Goal: Task Accomplishment & Management: Manage account settings

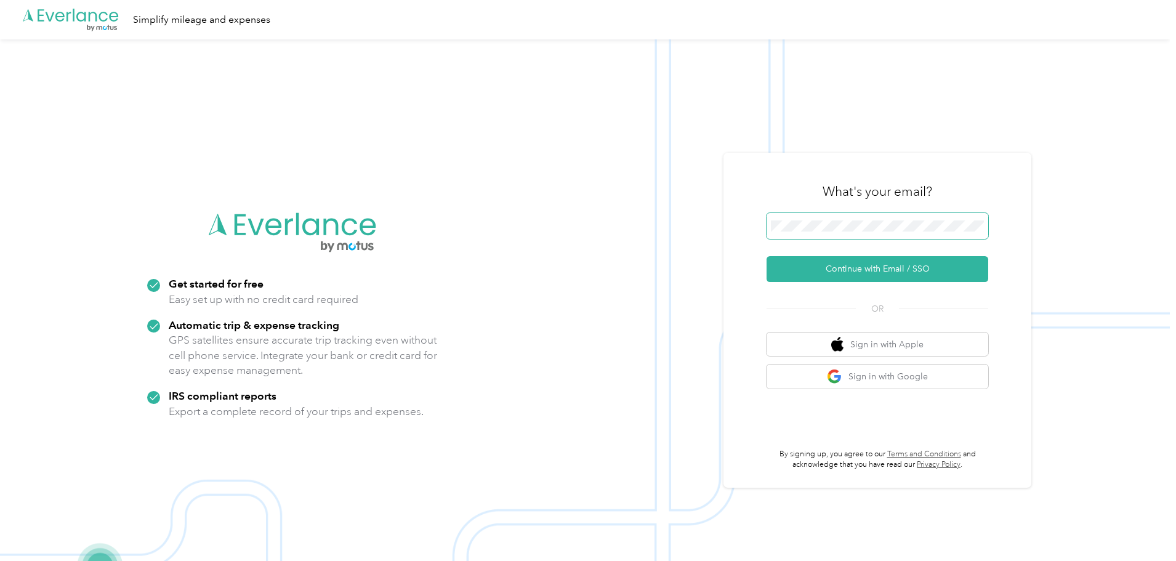
click at [790, 218] on span at bounding box center [877, 226] width 222 height 26
click at [766, 256] on button "Continue with Email / SSO" at bounding box center [877, 269] width 222 height 26
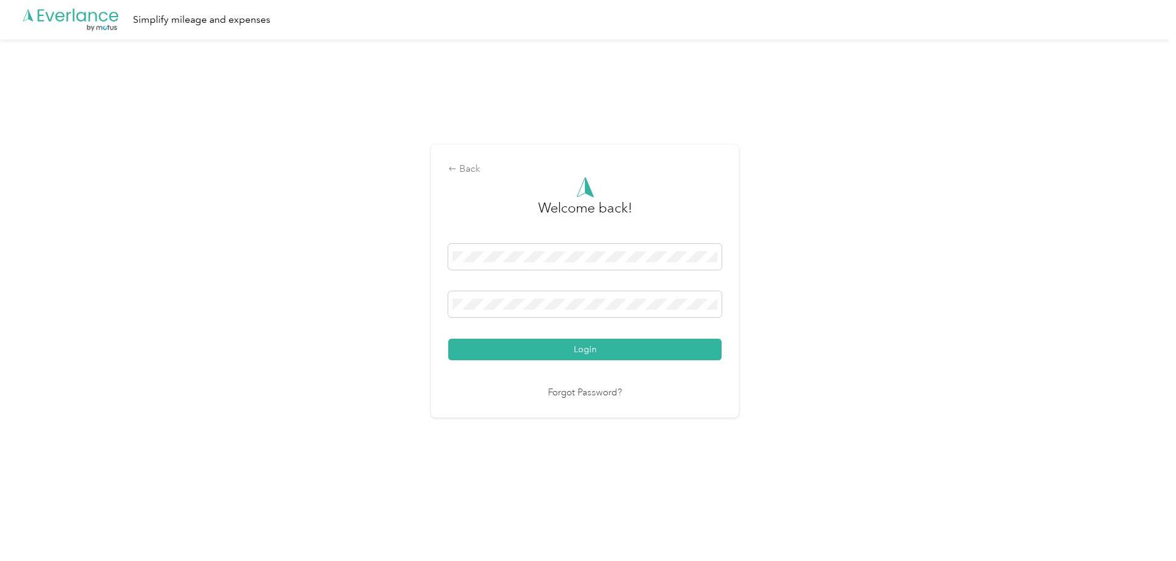
click at [448, 339] on button "Login" at bounding box center [584, 350] width 273 height 22
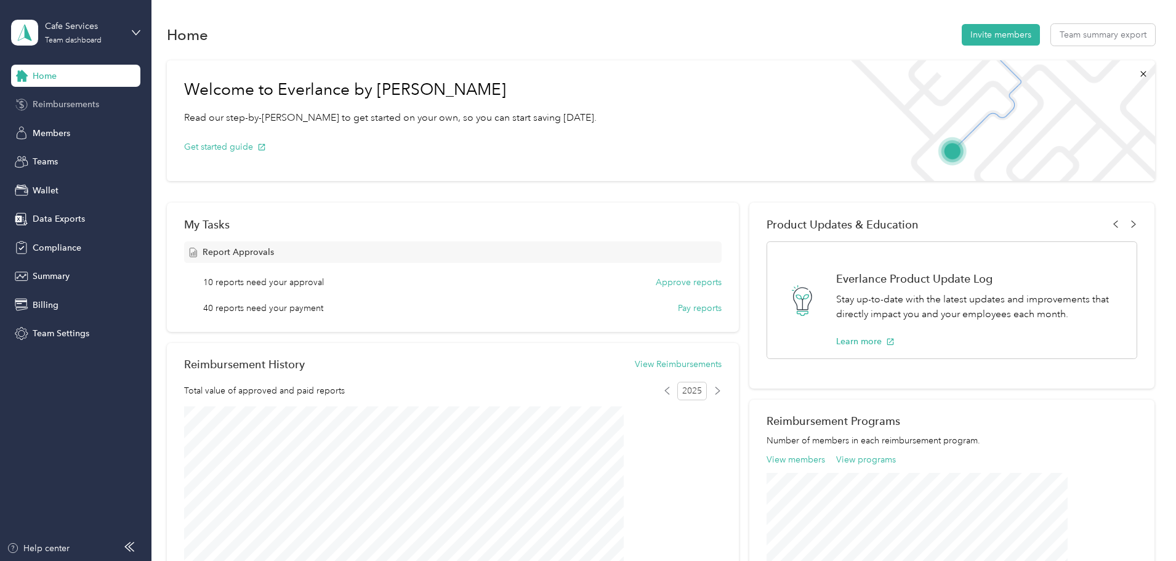
click at [63, 105] on span "Reimbursements" at bounding box center [66, 104] width 66 height 13
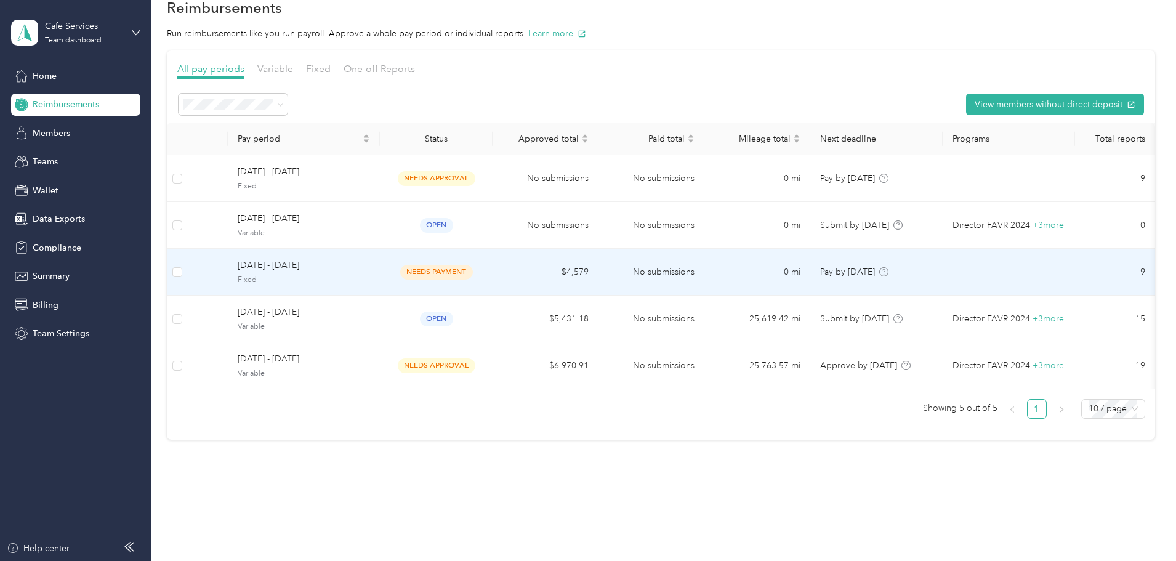
scroll to position [42, 0]
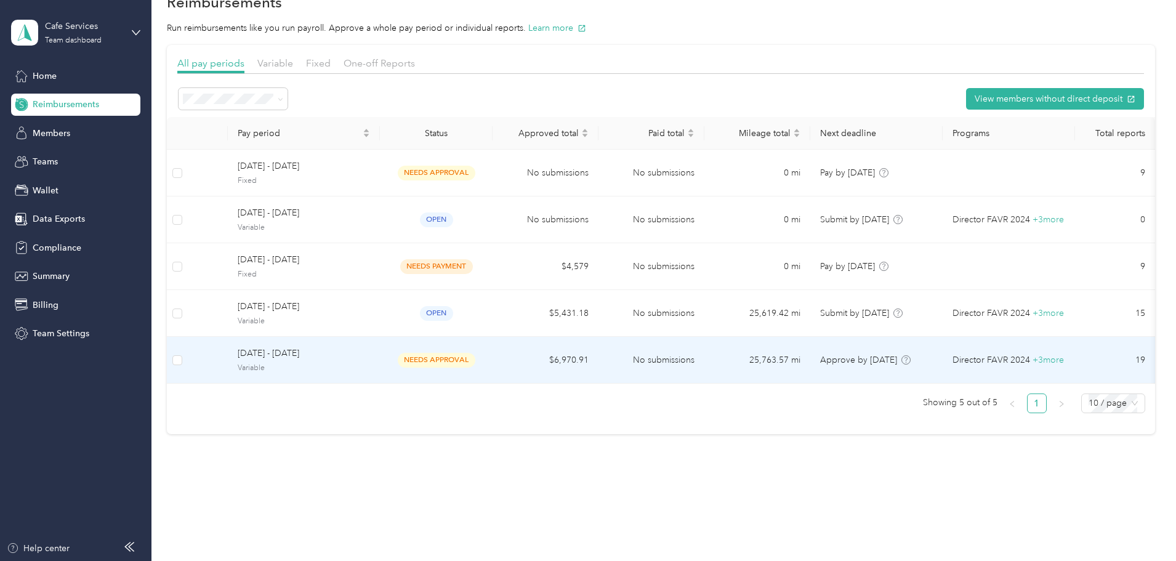
click at [370, 350] on span "[DATE] - [DATE]" at bounding box center [304, 354] width 132 height 14
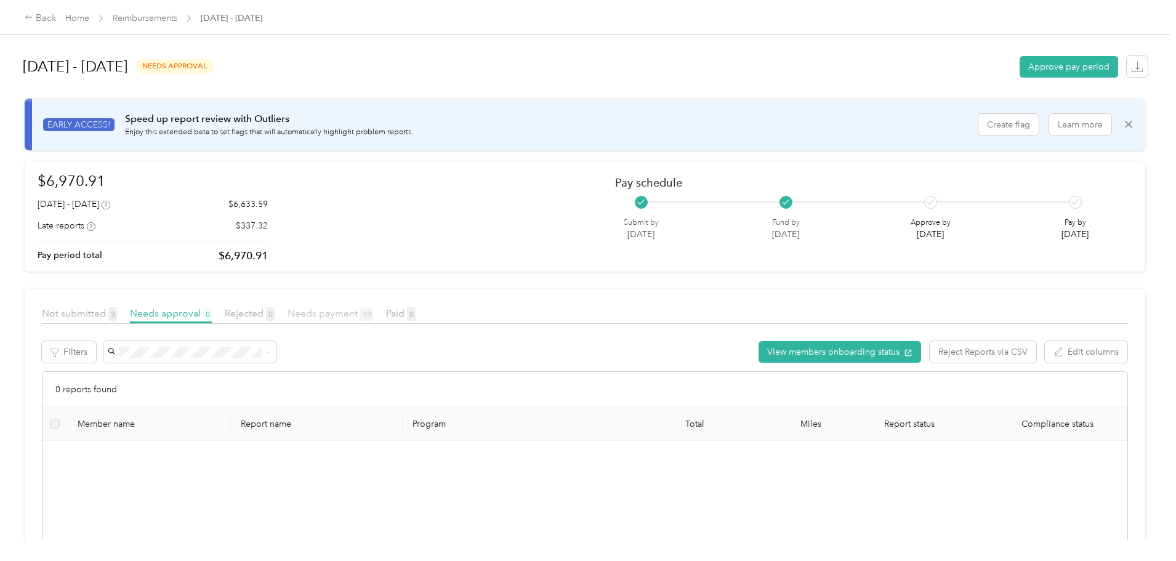
click at [373, 315] on span "Needs payment 19" at bounding box center [330, 313] width 86 height 12
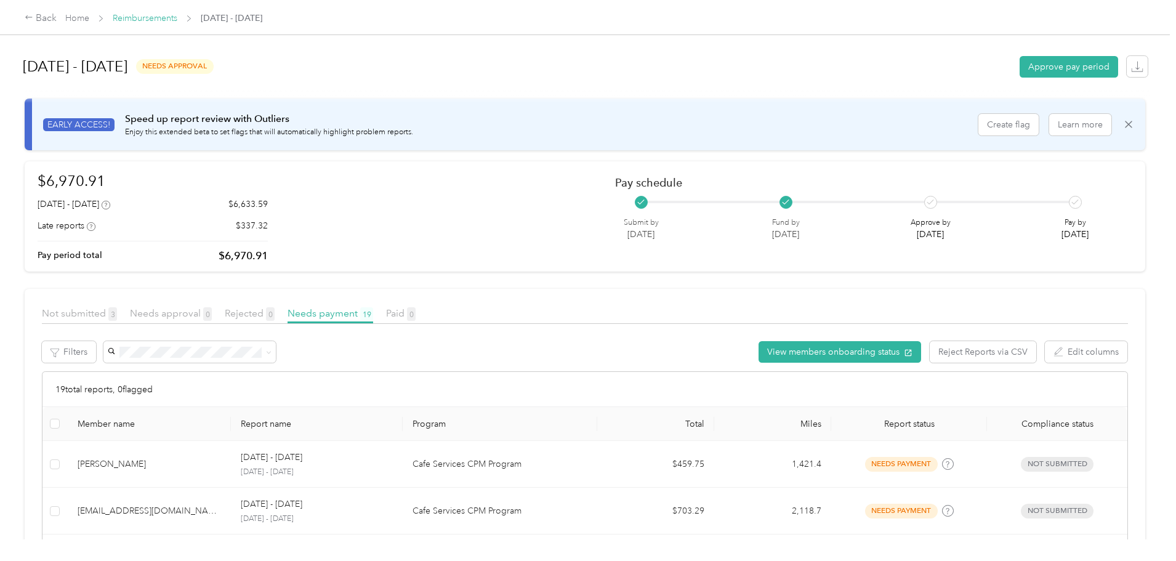
click at [177, 18] on link "Reimbursements" at bounding box center [145, 18] width 65 height 10
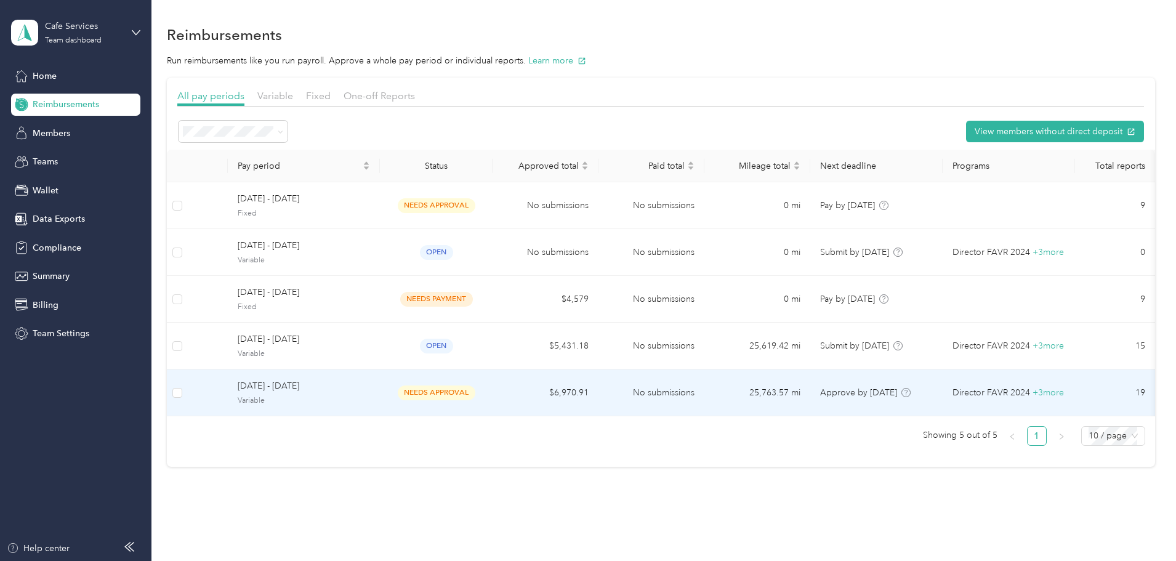
click at [332, 390] on span "[DATE] - [DATE]" at bounding box center [304, 386] width 132 height 14
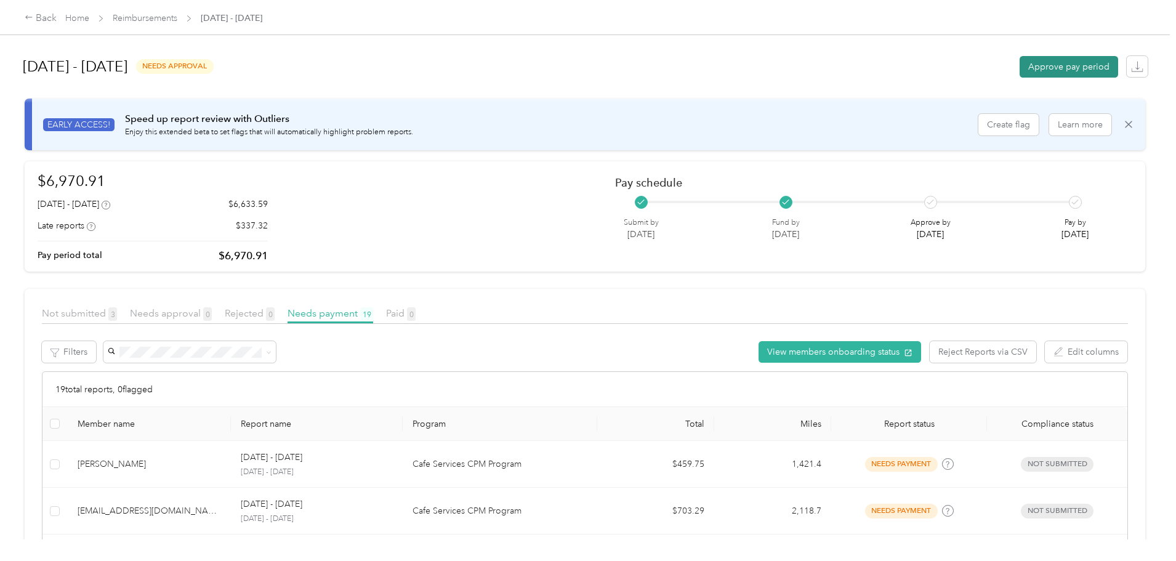
click at [1019, 66] on button "Approve pay period" at bounding box center [1068, 67] width 98 height 22
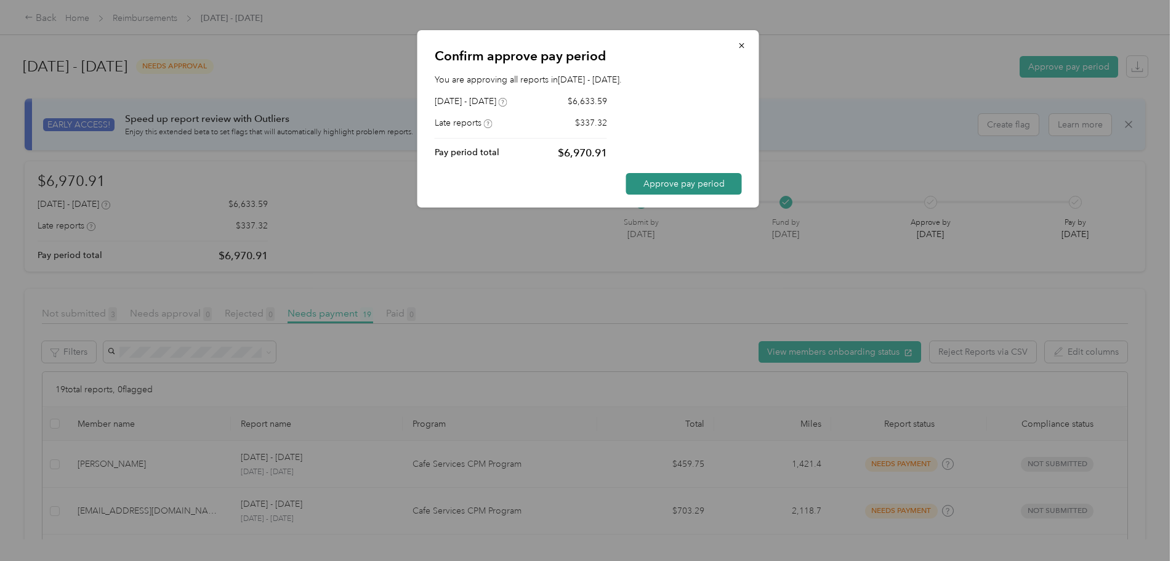
click at [702, 183] on button "Approve pay period" at bounding box center [684, 184] width 116 height 22
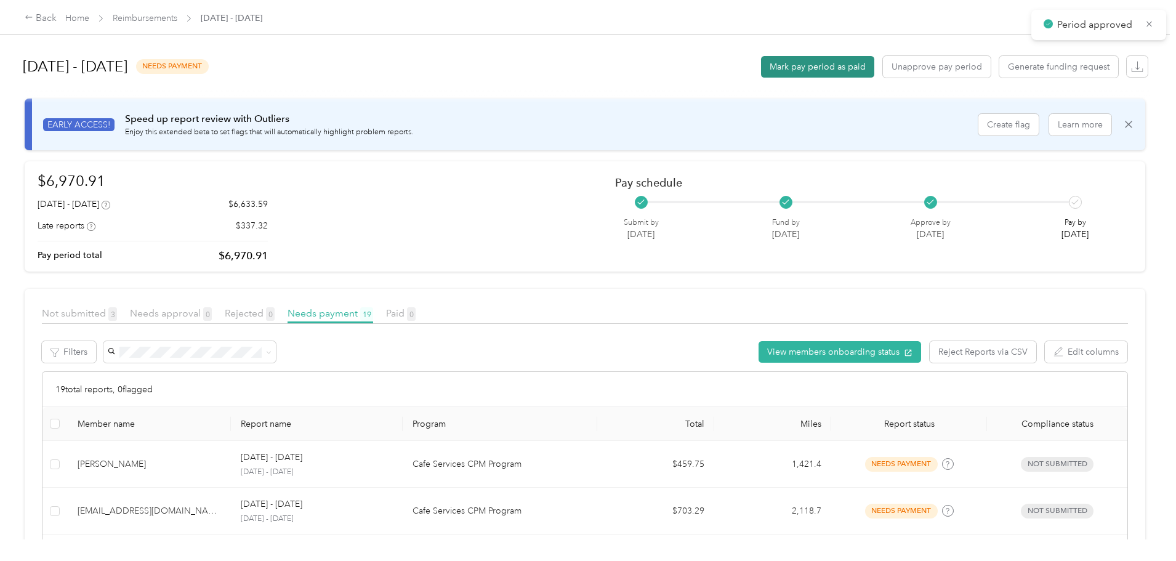
click at [761, 68] on button "Mark pay period as paid" at bounding box center [817, 67] width 113 height 22
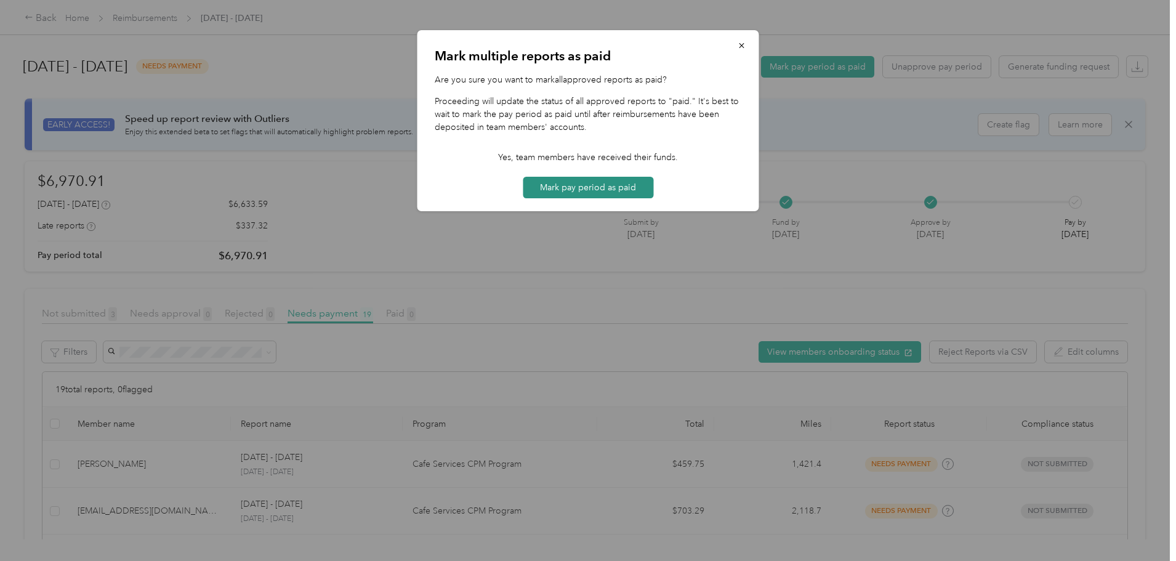
click at [547, 191] on button "Mark pay period as paid" at bounding box center [588, 188] width 130 height 22
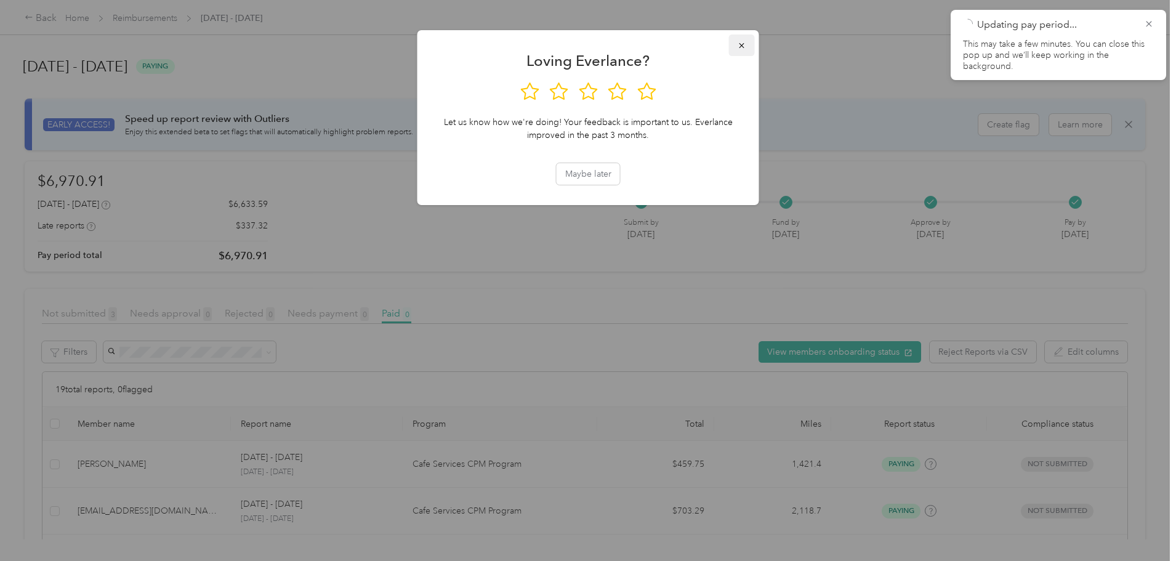
click at [745, 45] on icon "button" at bounding box center [741, 45] width 9 height 9
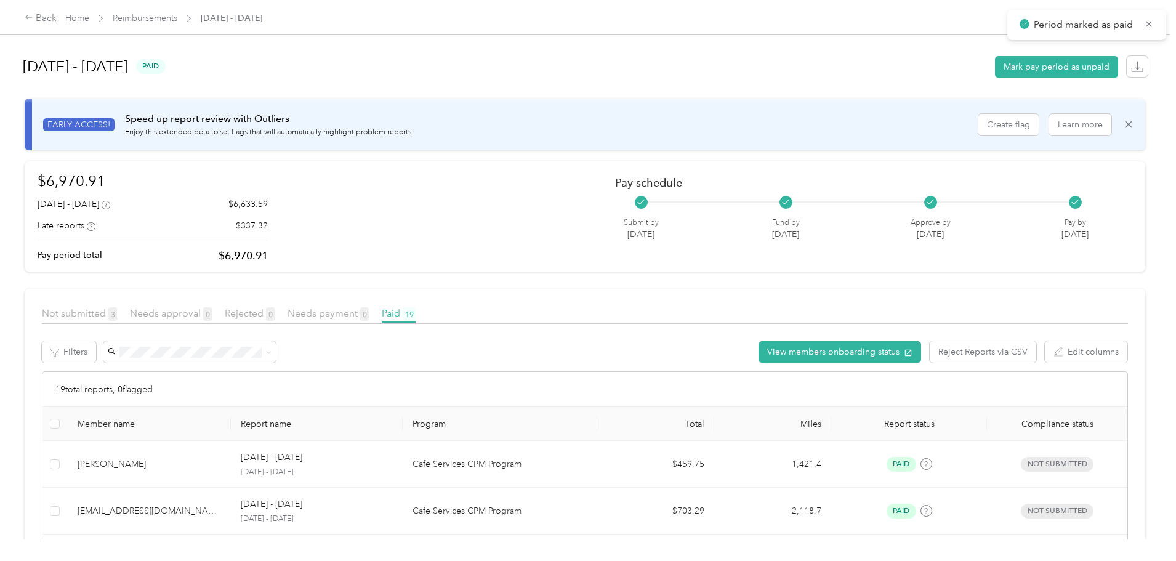
click at [177, 24] on span "Reimbursements" at bounding box center [145, 18] width 65 height 13
click at [177, 21] on link "Reimbursements" at bounding box center [145, 18] width 65 height 10
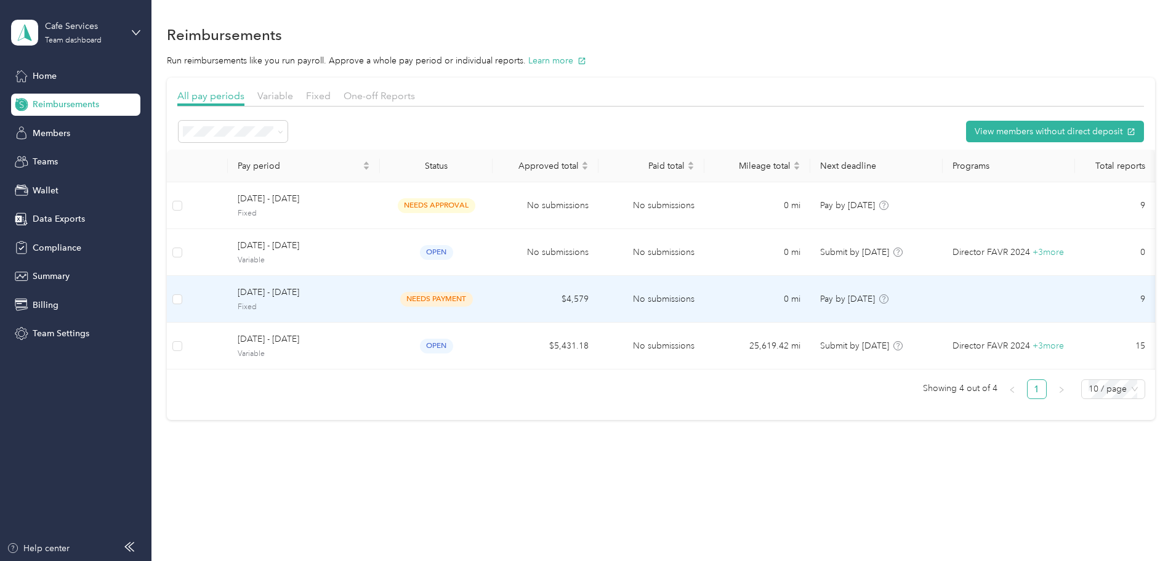
click at [370, 297] on span "[DATE] - [DATE]" at bounding box center [304, 293] width 132 height 14
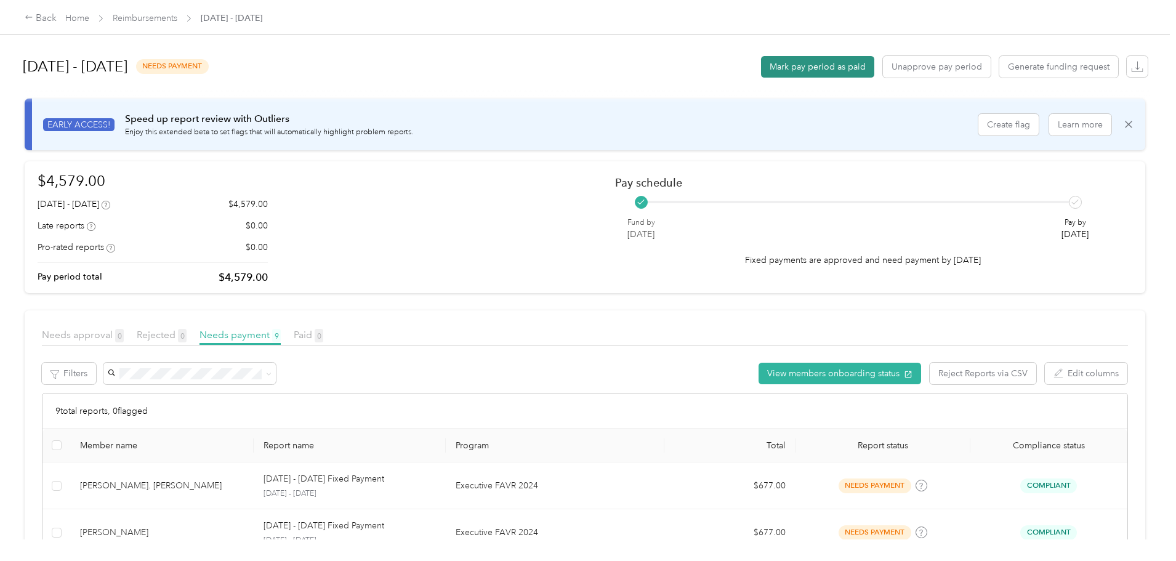
click at [761, 60] on button "Mark pay period as paid" at bounding box center [817, 67] width 113 height 22
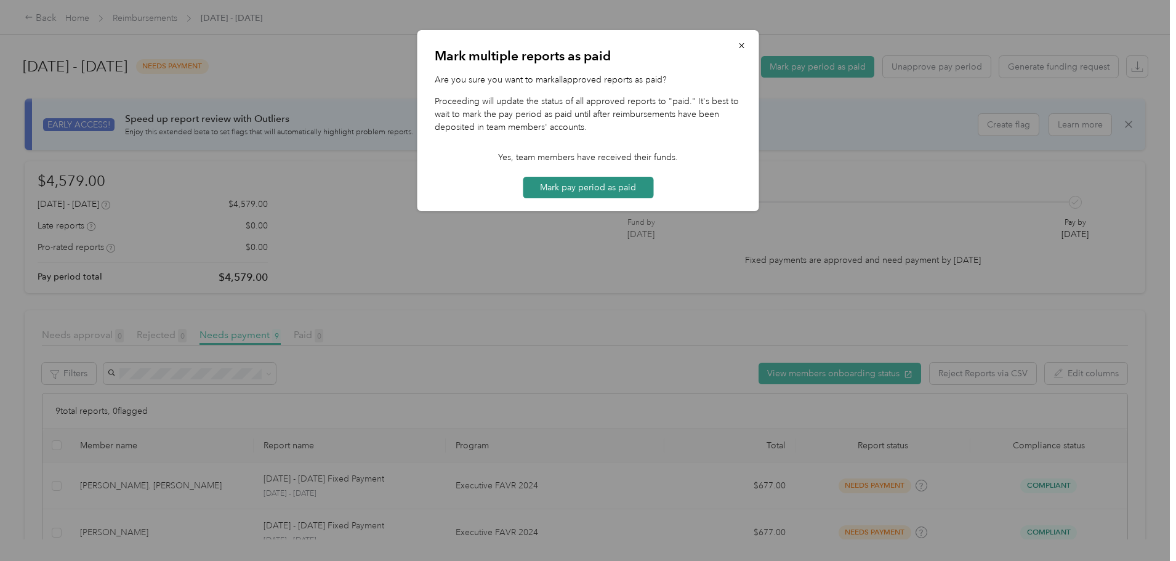
click at [633, 193] on button "Mark pay period as paid" at bounding box center [588, 188] width 130 height 22
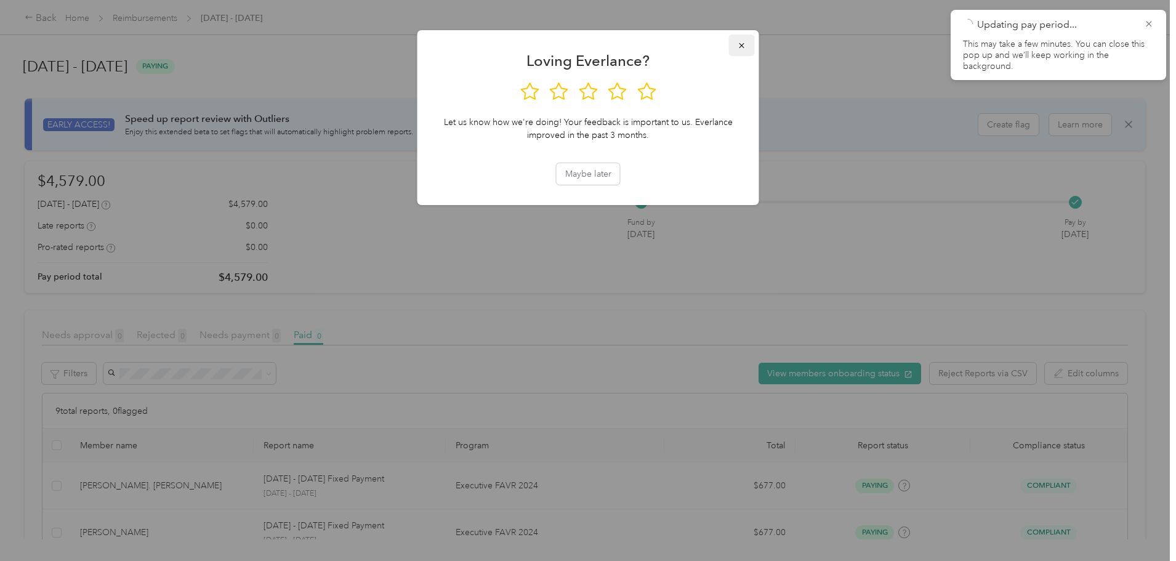
click at [747, 47] on button "button" at bounding box center [742, 45] width 26 height 22
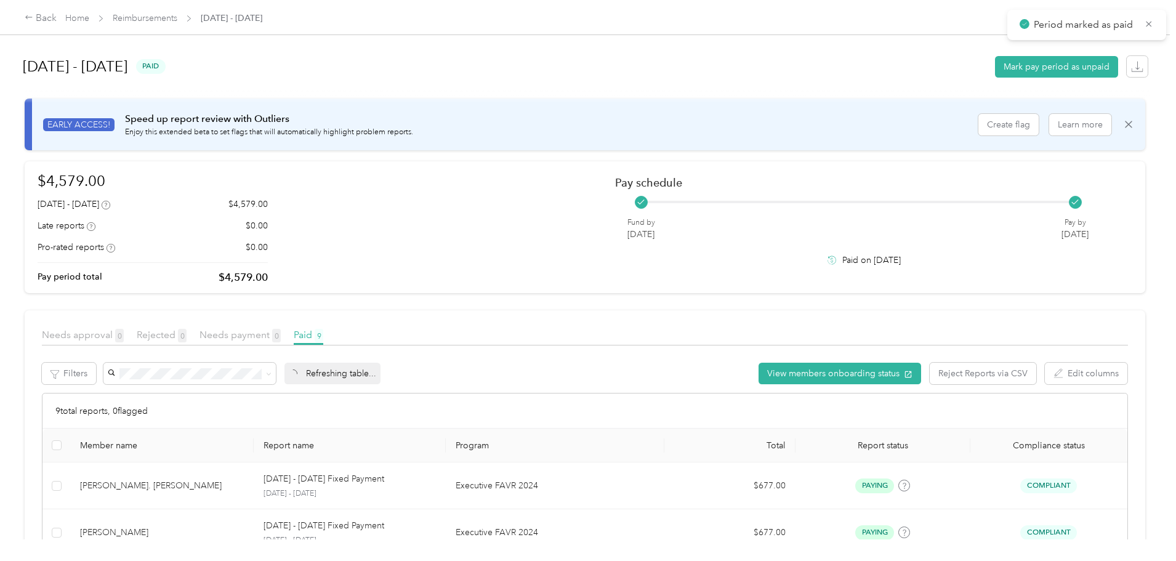
click at [177, 25] on span "Reimbursements" at bounding box center [145, 18] width 65 height 13
click at [177, 16] on link "Reimbursements" at bounding box center [145, 18] width 65 height 10
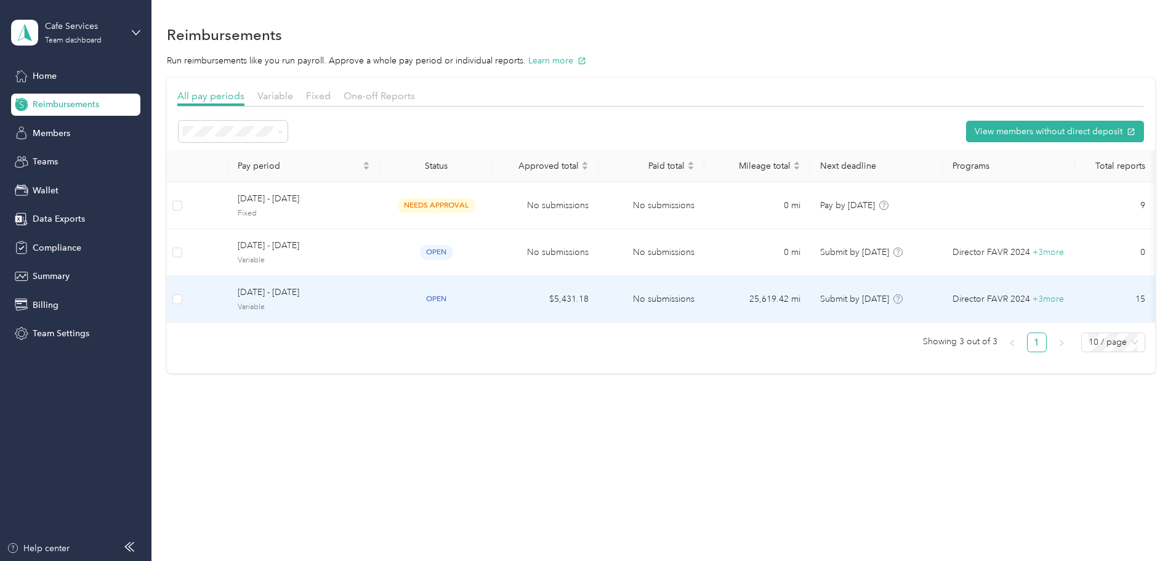
click at [370, 293] on span "[DATE] - [DATE]" at bounding box center [304, 293] width 132 height 14
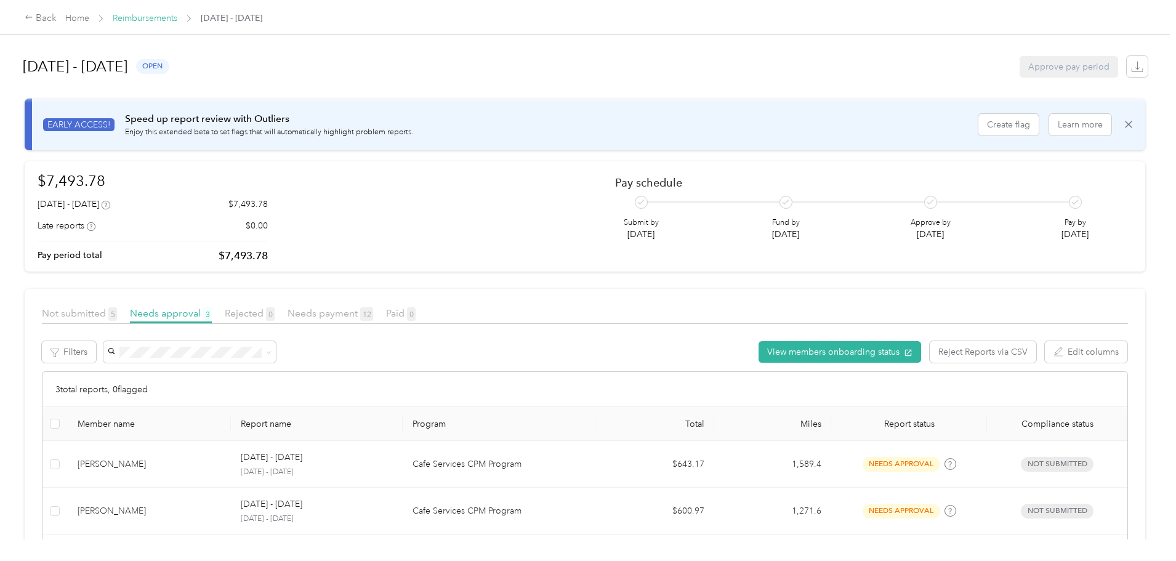
click at [177, 20] on link "Reimbursements" at bounding box center [145, 18] width 65 height 10
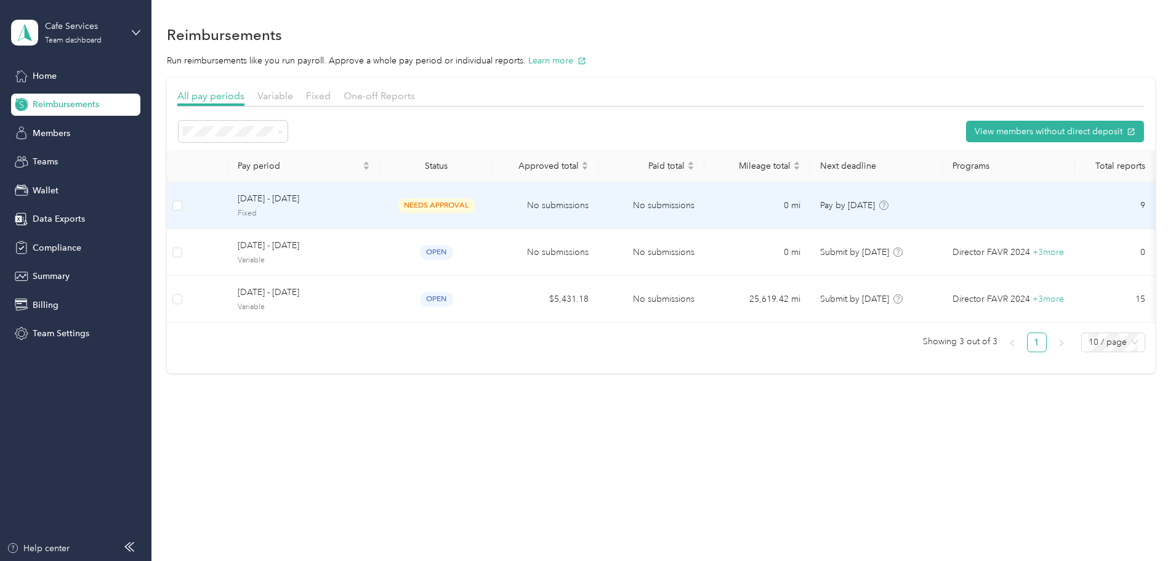
click at [363, 207] on div "[DATE] - [DATE] Fixed" at bounding box center [304, 205] width 132 height 26
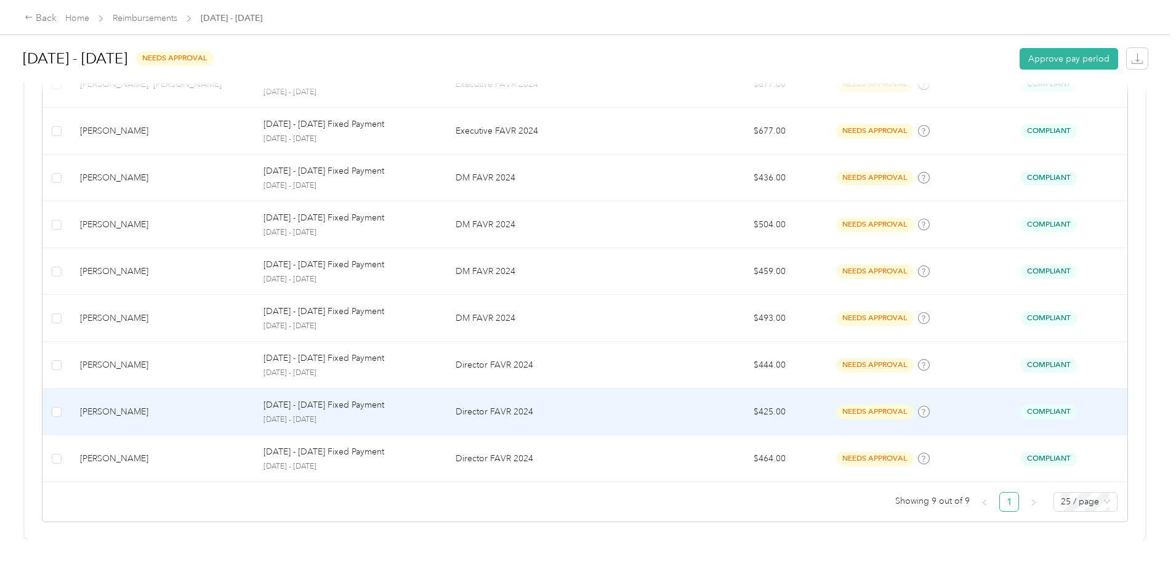
scroll to position [419, 0]
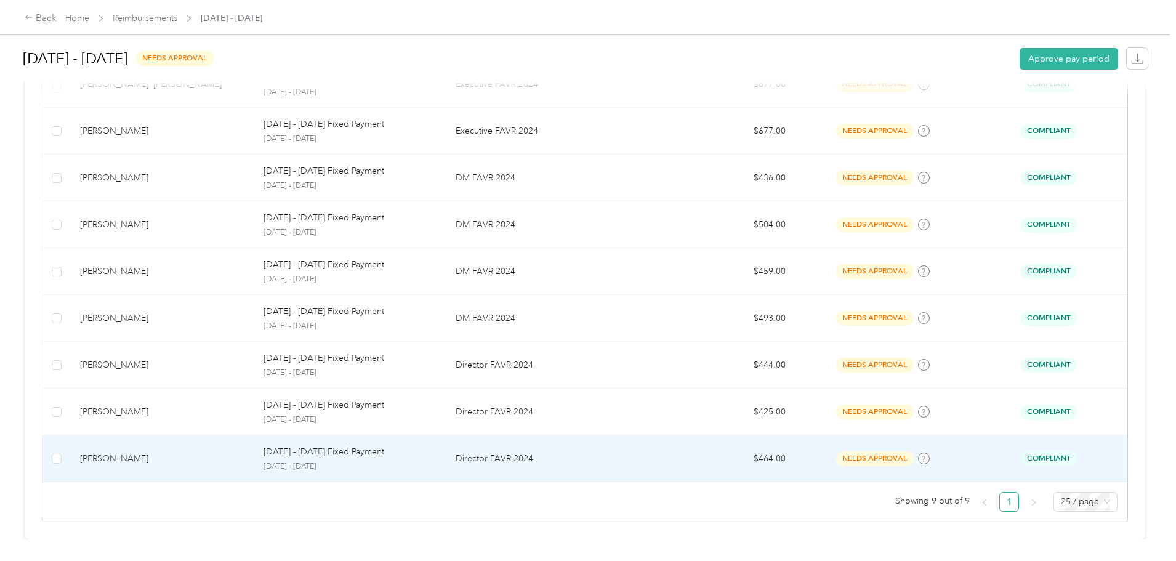
click at [70, 451] on td at bounding box center [56, 458] width 28 height 47
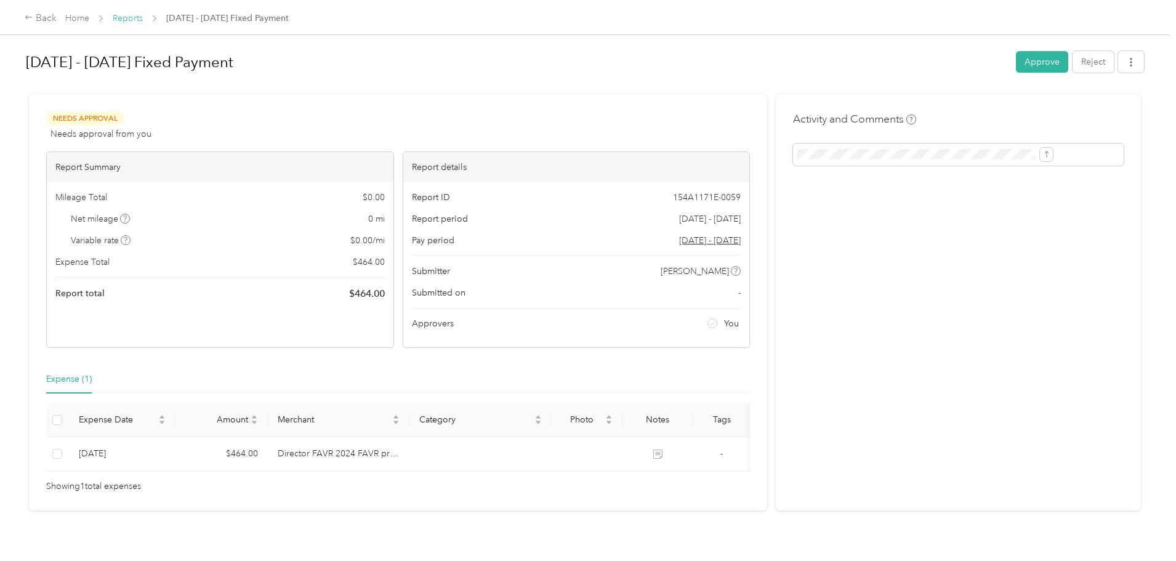
click at [143, 20] on link "Reports" at bounding box center [128, 18] width 30 height 10
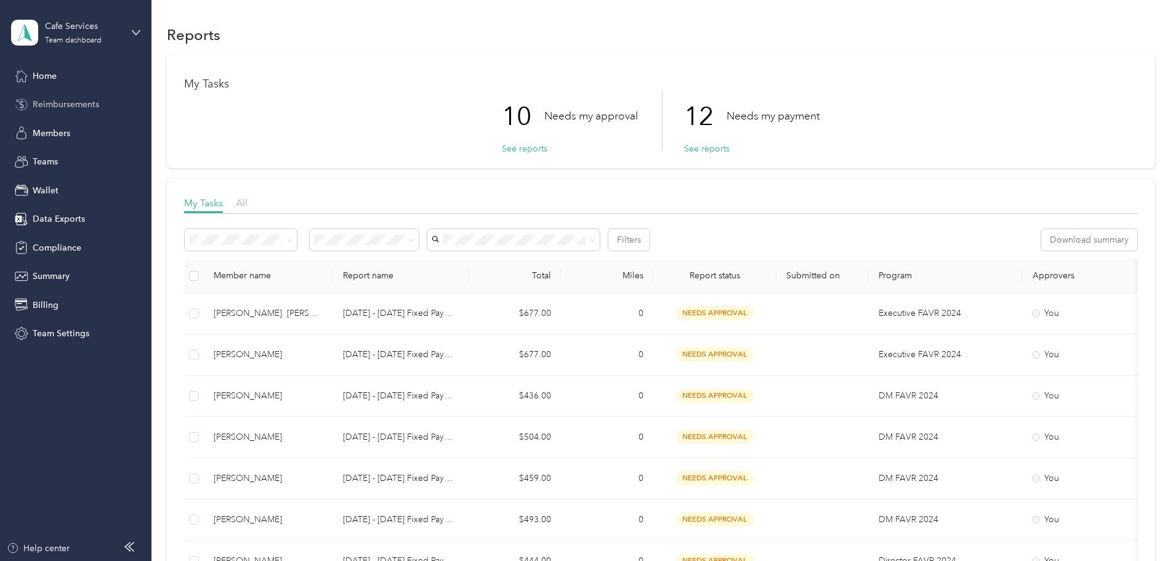
drag, startPoint x: 74, startPoint y: 103, endPoint x: 80, endPoint y: 113, distance: 11.1
click at [74, 103] on span "Reimbursements" at bounding box center [66, 104] width 66 height 13
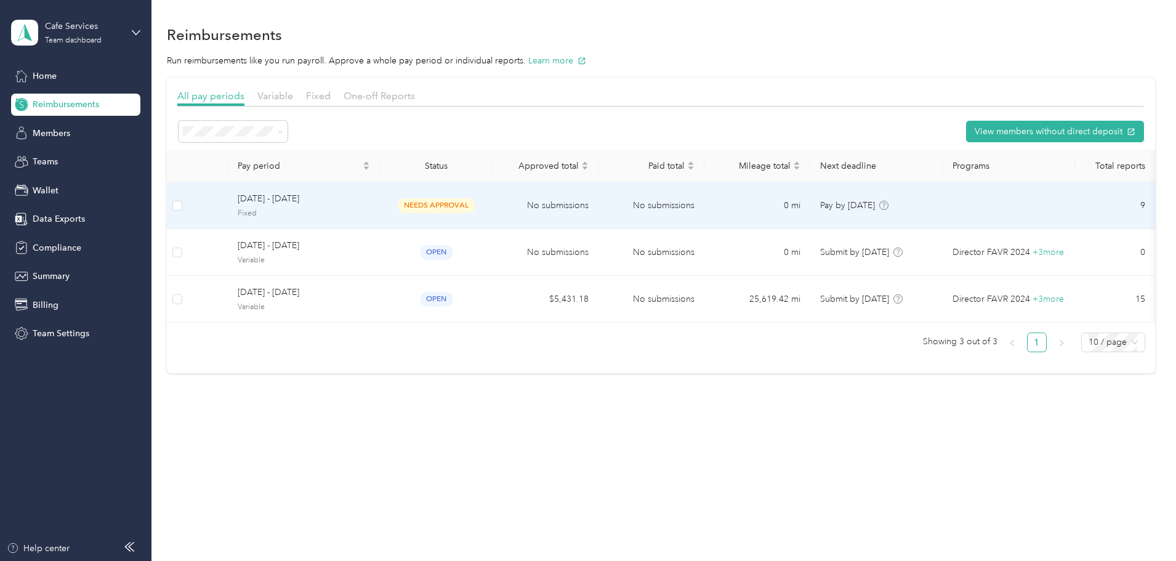
click at [343, 211] on span "Fixed" at bounding box center [304, 213] width 132 height 11
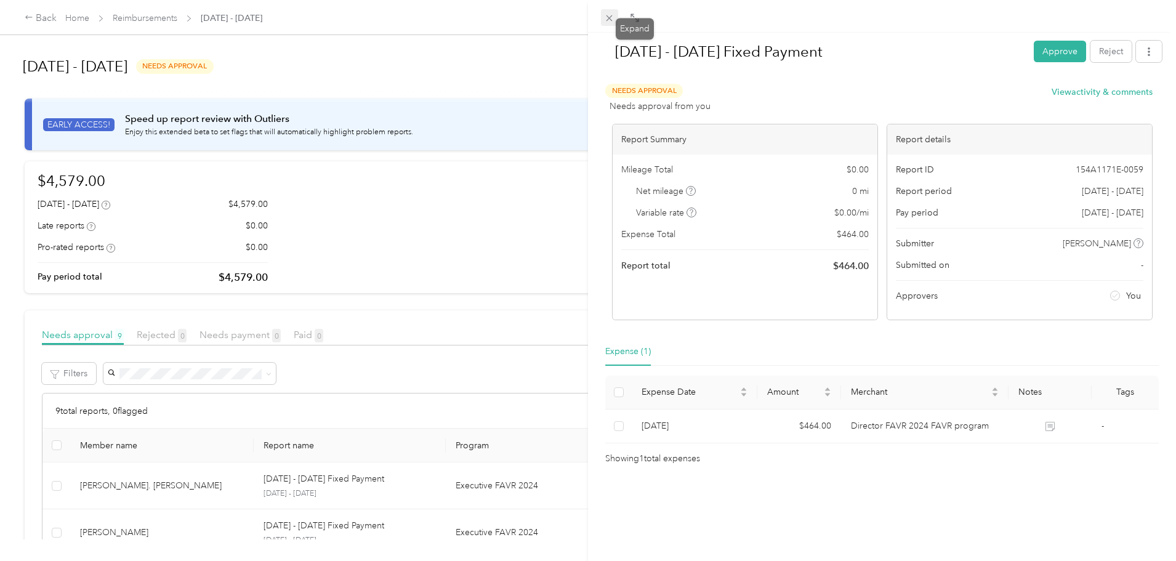
click at [609, 19] on icon at bounding box center [609, 18] width 10 height 10
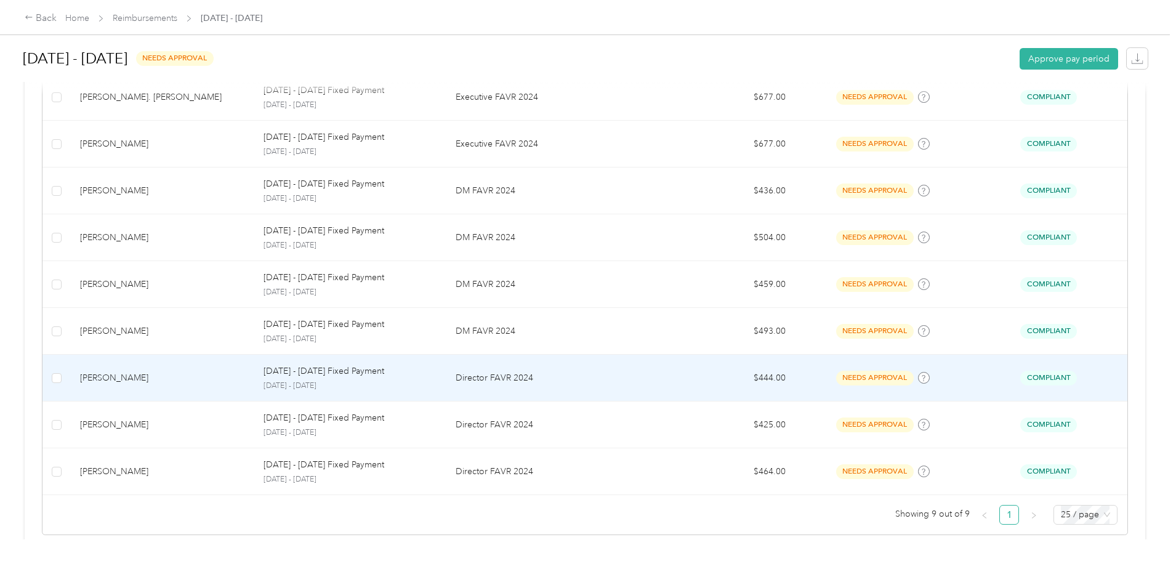
scroll to position [419, 0]
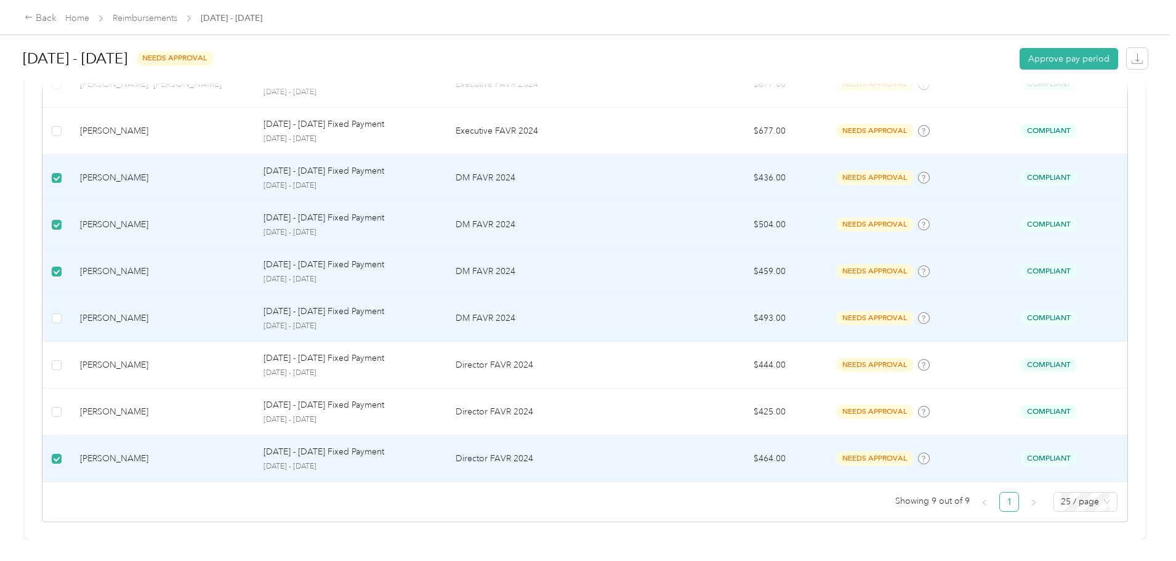
click at [70, 313] on td at bounding box center [56, 318] width 28 height 47
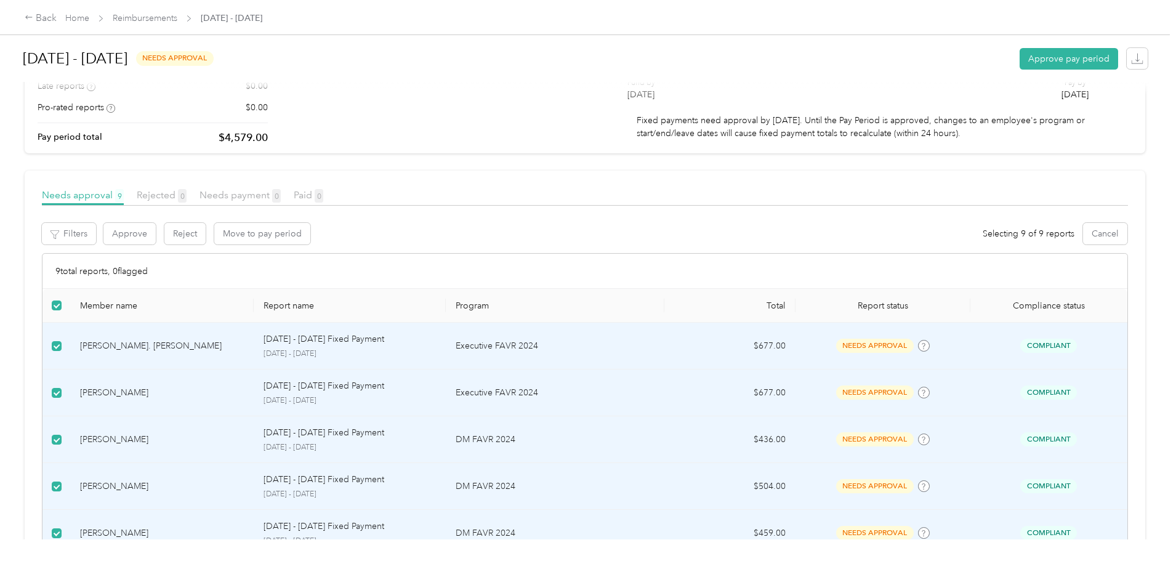
scroll to position [0, 0]
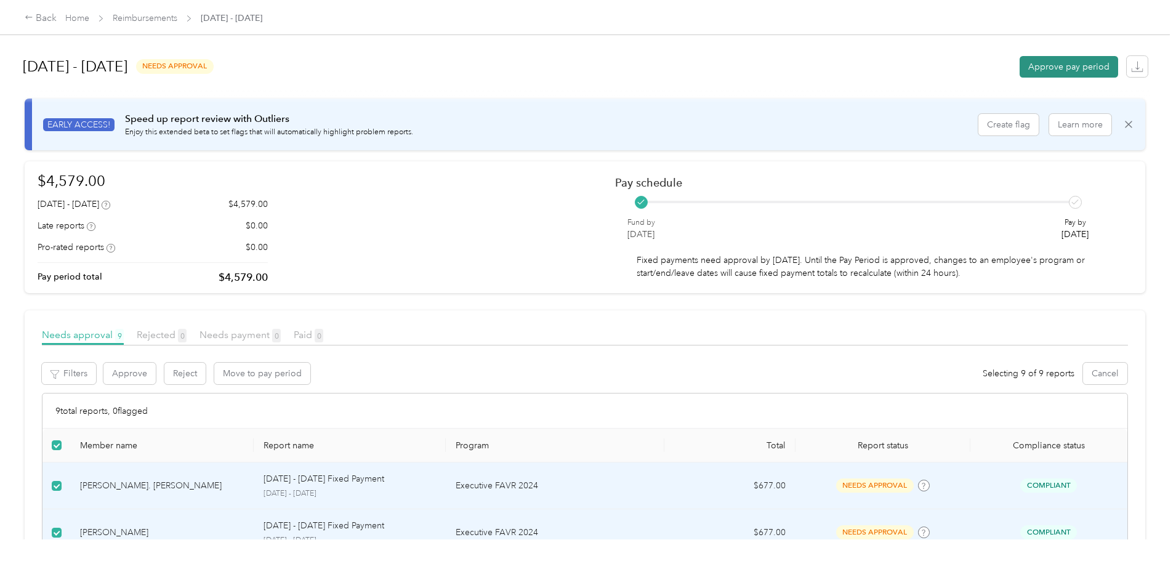
click at [1019, 62] on button "Approve pay period" at bounding box center [1068, 67] width 98 height 22
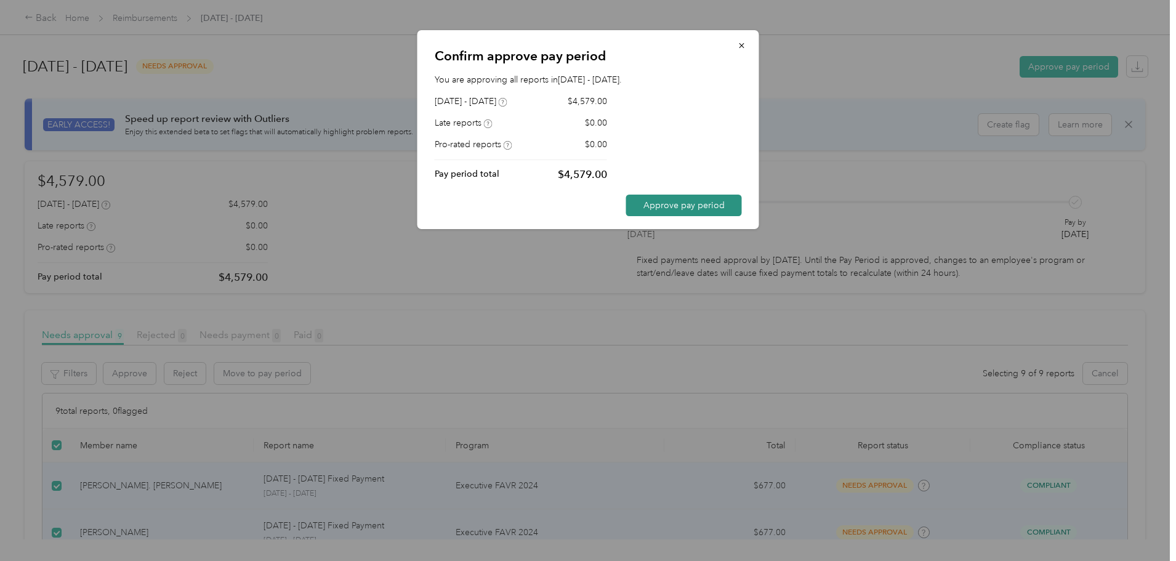
click at [668, 200] on button "Approve pay period" at bounding box center [684, 205] width 116 height 22
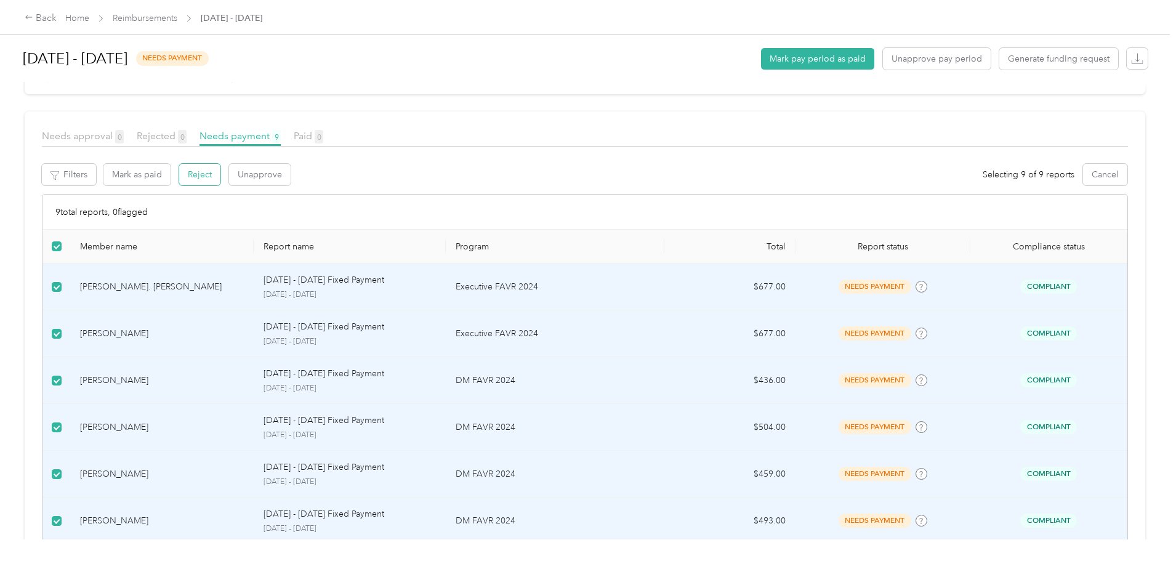
scroll to position [41, 0]
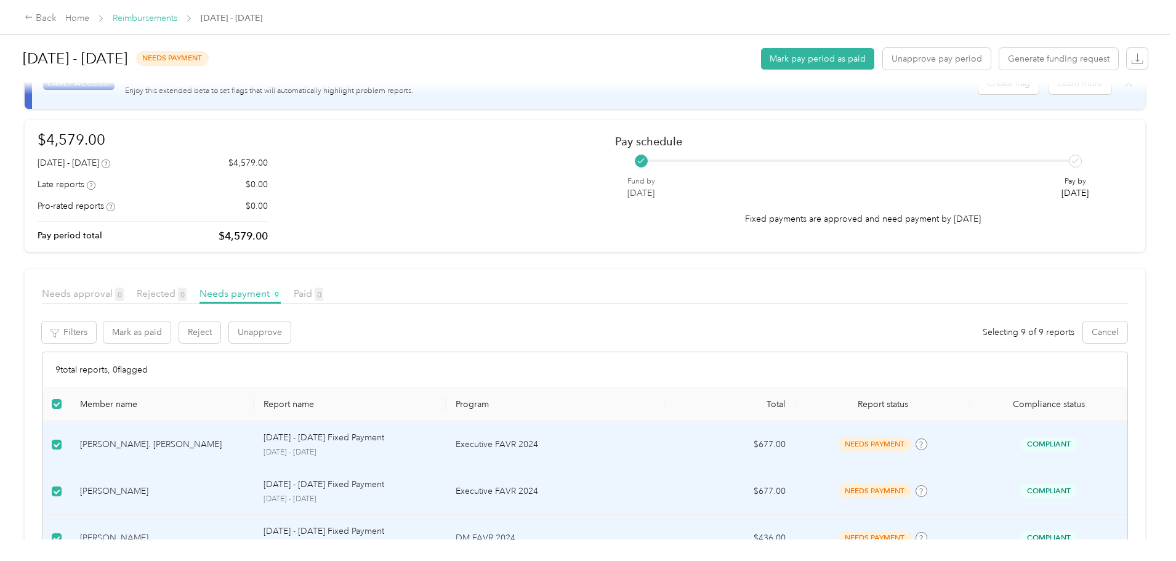
click at [177, 14] on link "Reimbursements" at bounding box center [145, 18] width 65 height 10
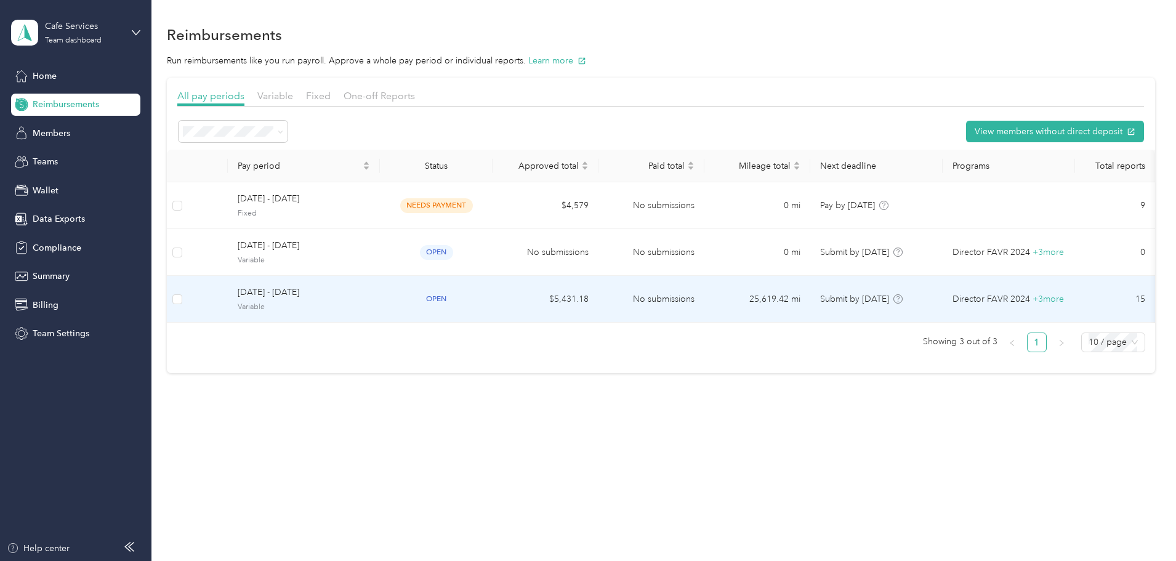
click at [350, 294] on span "[DATE] - [DATE]" at bounding box center [304, 293] width 132 height 14
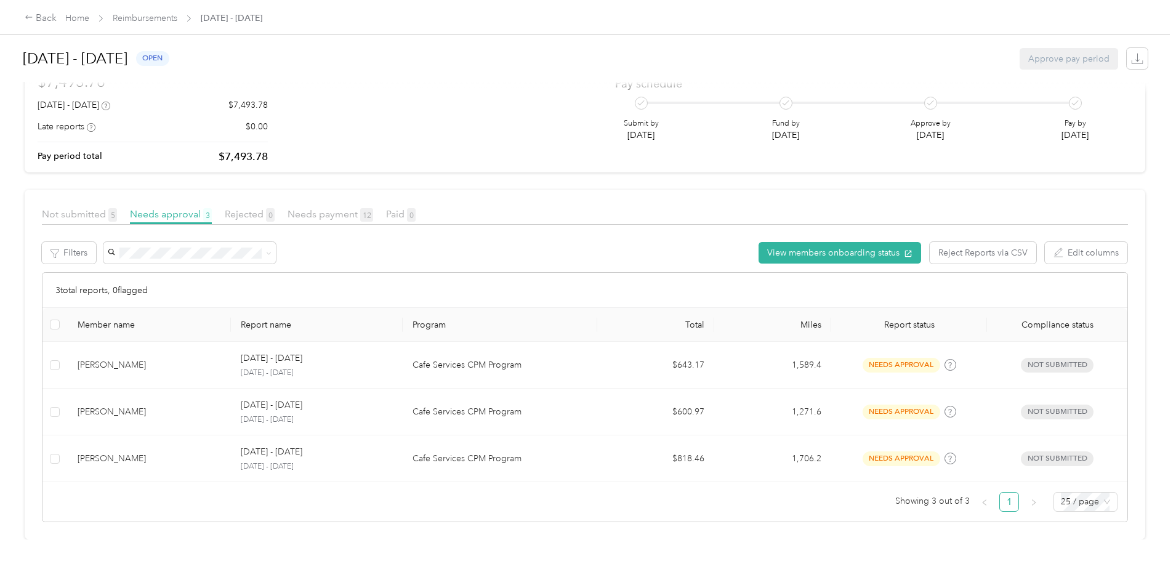
scroll to position [108, 0]
click at [117, 209] on span "Not submitted 5" at bounding box center [79, 214] width 75 height 12
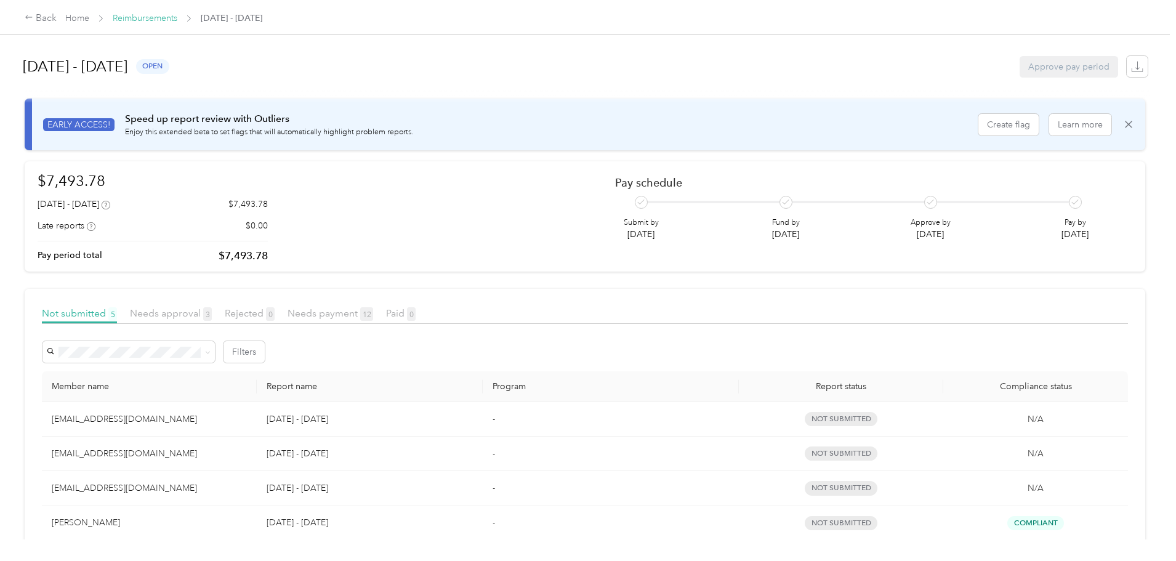
click at [177, 17] on link "Reimbursements" at bounding box center [145, 18] width 65 height 10
